Goal: Task Accomplishment & Management: Use online tool/utility

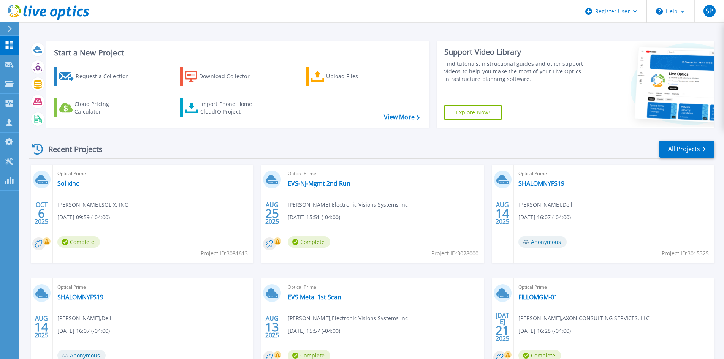
click at [11, 28] on icon at bounding box center [10, 29] width 4 height 6
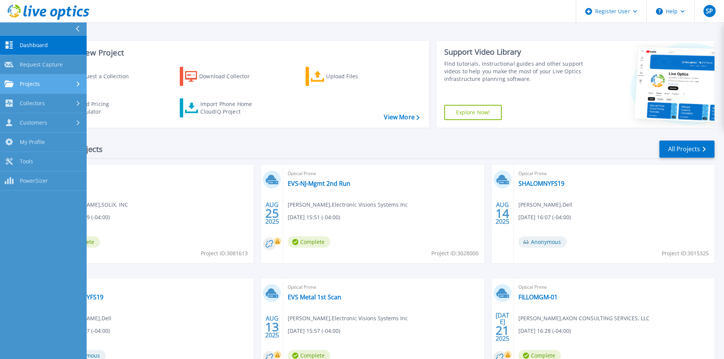
drag, startPoint x: 49, startPoint y: 86, endPoint x: 47, endPoint y: 96, distance: 10.1
click at [49, 86] on div "Projects" at bounding box center [43, 84] width 77 height 7
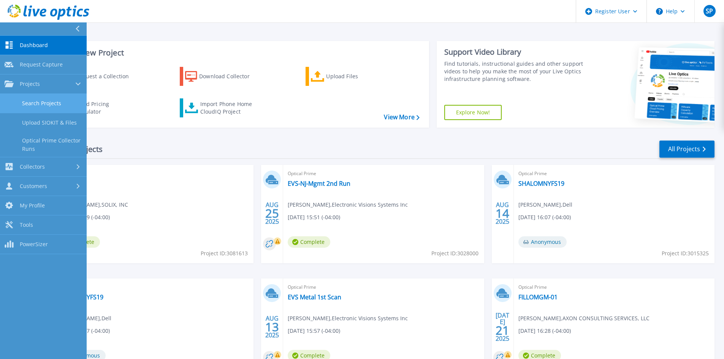
click at [47, 102] on link "Search Projects" at bounding box center [43, 103] width 87 height 19
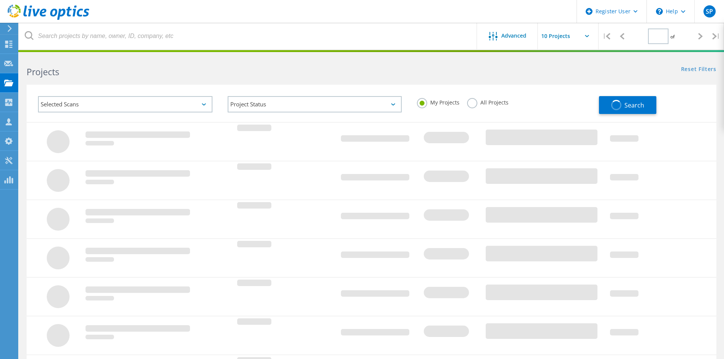
type input "1"
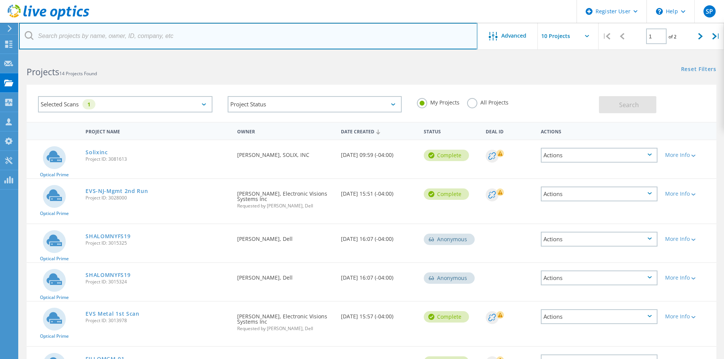
click at [154, 33] on input "text" at bounding box center [248, 36] width 458 height 27
click at [267, 48] on input "text" at bounding box center [248, 36] width 458 height 27
paste input "[EMAIL_ADDRESS][DOMAIN_NAME]"
type input "[EMAIL_ADDRESS][DOMAIN_NAME]"
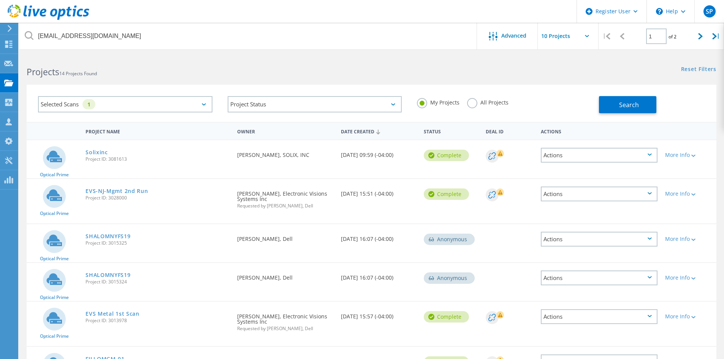
click at [513, 66] on div "Reset Filters Show Filters" at bounding box center [547, 62] width 352 height 14
click at [623, 101] on span "Search" at bounding box center [629, 105] width 20 height 8
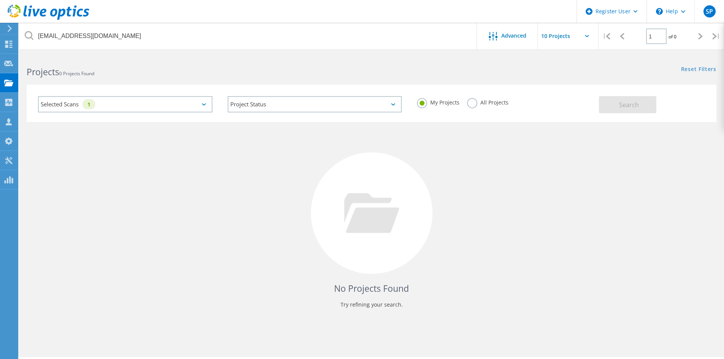
drag, startPoint x: 506, startPoint y: 100, endPoint x: 587, endPoint y: 124, distance: 84.0
click at [506, 100] on label "All Projects" at bounding box center [487, 101] width 41 height 7
click at [0, 0] on input "All Projects" at bounding box center [0, 0] width 0 height 0
click at [640, 111] on button "Search" at bounding box center [627, 104] width 57 height 17
